Goal: Task Accomplishment & Management: Complete application form

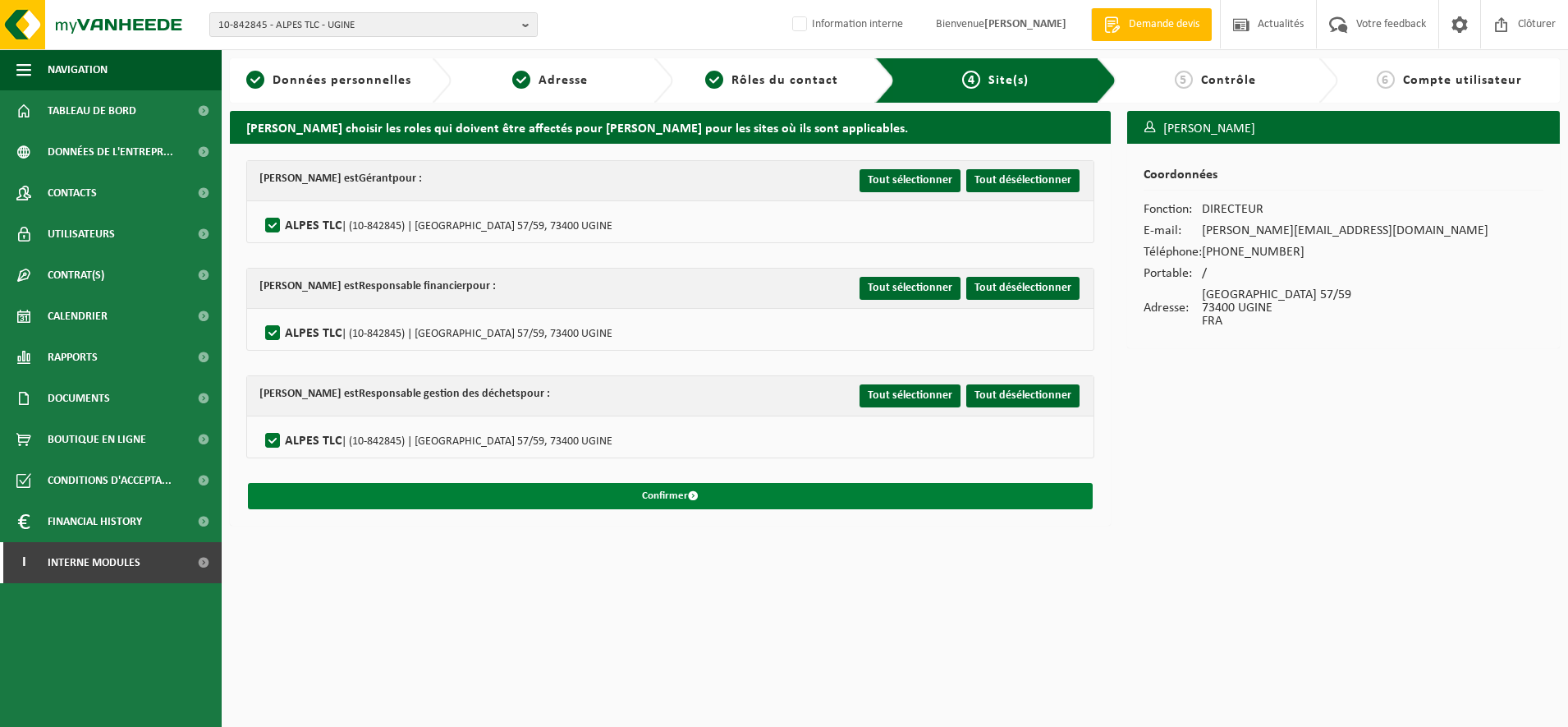
click at [668, 491] on button "Confirmer" at bounding box center [670, 496] width 845 height 27
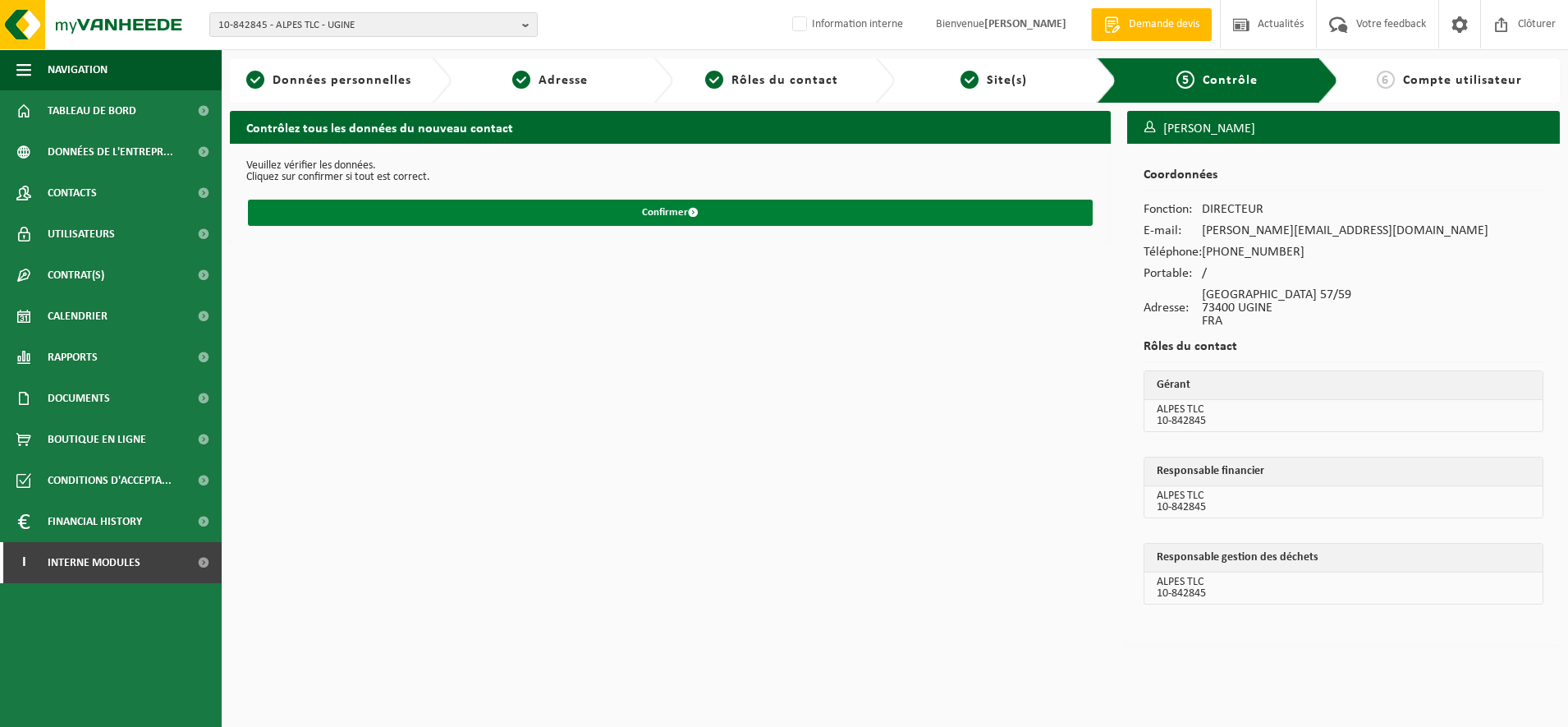
click at [558, 210] on button "Confirmer" at bounding box center [670, 213] width 845 height 27
